Goal: Find specific page/section: Find specific page/section

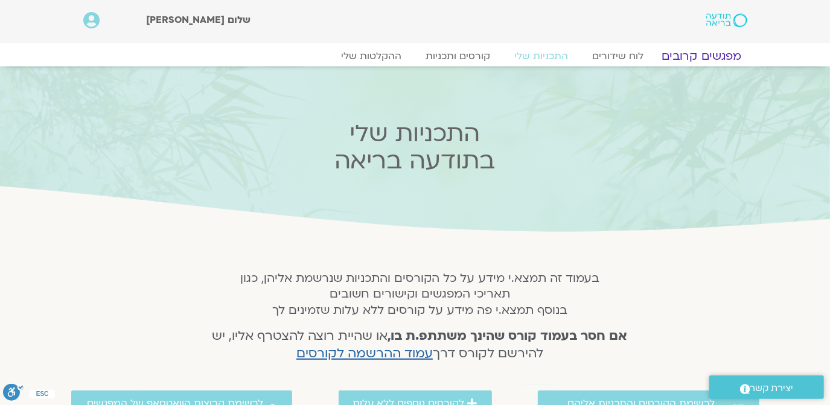
click at [716, 52] on link "מפגשים קרובים" at bounding box center [701, 56] width 109 height 14
click at [704, 54] on link "מפגשים קרובים" at bounding box center [701, 56] width 109 height 14
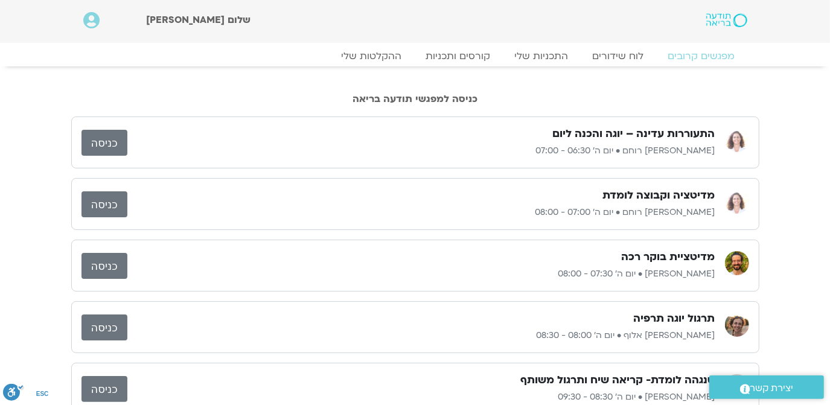
click at [103, 203] on link "כניסה" at bounding box center [105, 204] width 46 height 26
